Goal: Transaction & Acquisition: Purchase product/service

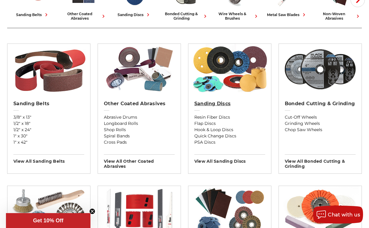
click at [212, 104] on h2 "Sanding Discs" at bounding box center [230, 104] width 71 height 6
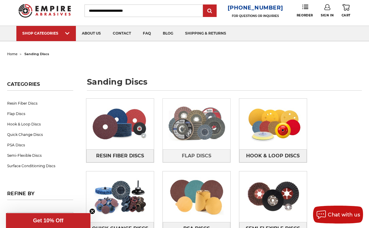
scroll to position [15, 0]
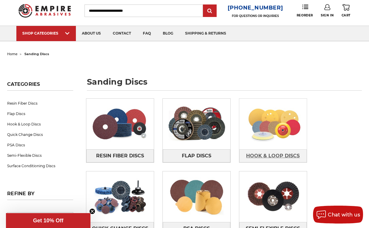
drag, startPoint x: 267, startPoint y: 156, endPoint x: 261, endPoint y: 154, distance: 6.3
click at [266, 156] on span "Hook & Loop Discs" at bounding box center [273, 156] width 54 height 10
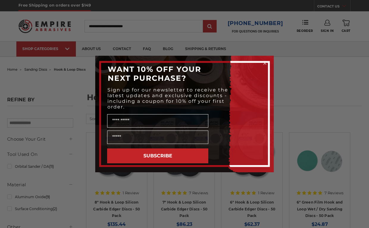
scroll to position [49, 0]
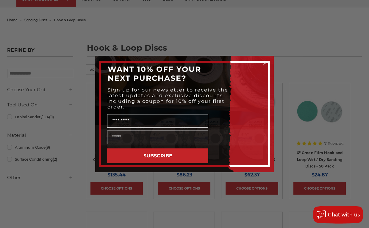
click at [267, 63] on circle "Close dialog" at bounding box center [265, 63] width 6 height 6
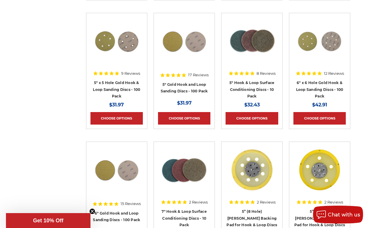
scroll to position [378, 0]
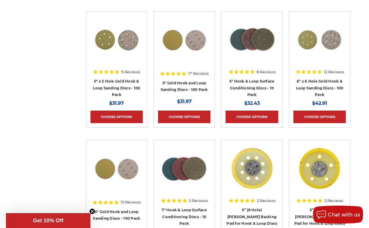
click at [324, 84] on h4 "6" x 6 Hole Gold Hook & Loop Sanding Discs - 100 Pack" at bounding box center [320, 88] width 52 height 20
click at [318, 88] on link "6" x 6 Hole Gold Hook & Loop Sanding Discs - 100 Pack" at bounding box center [319, 88] width 47 height 18
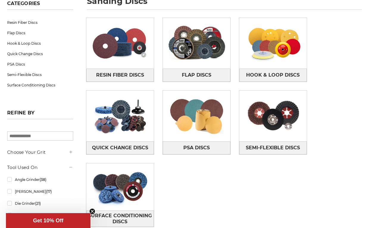
scroll to position [128, 0]
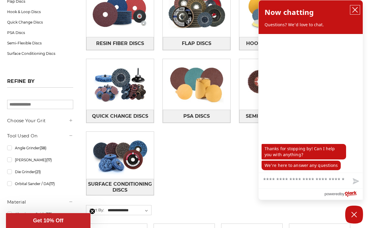
click at [357, 10] on icon "close chatbox" at bounding box center [355, 10] width 6 height 6
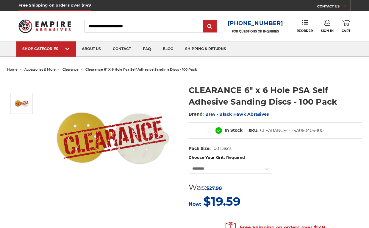
select select
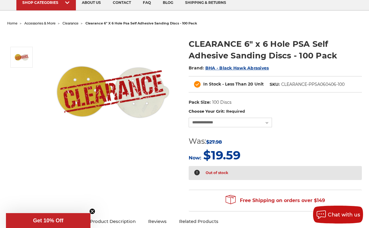
scroll to position [48, 0]
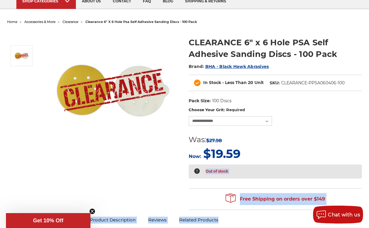
drag, startPoint x: 256, startPoint y: 157, endPoint x: 267, endPoint y: 217, distance: 60.5
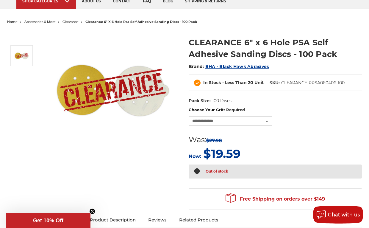
click at [309, 152] on div "MSRP: Was: $27.98 Now: $19.59 (You save )" at bounding box center [275, 148] width 173 height 29
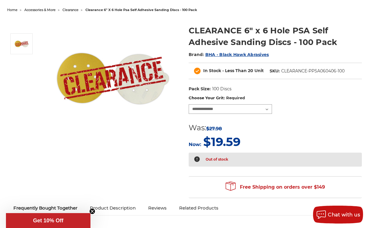
scroll to position [59, 0]
